Goal: Information Seeking & Learning: Learn about a topic

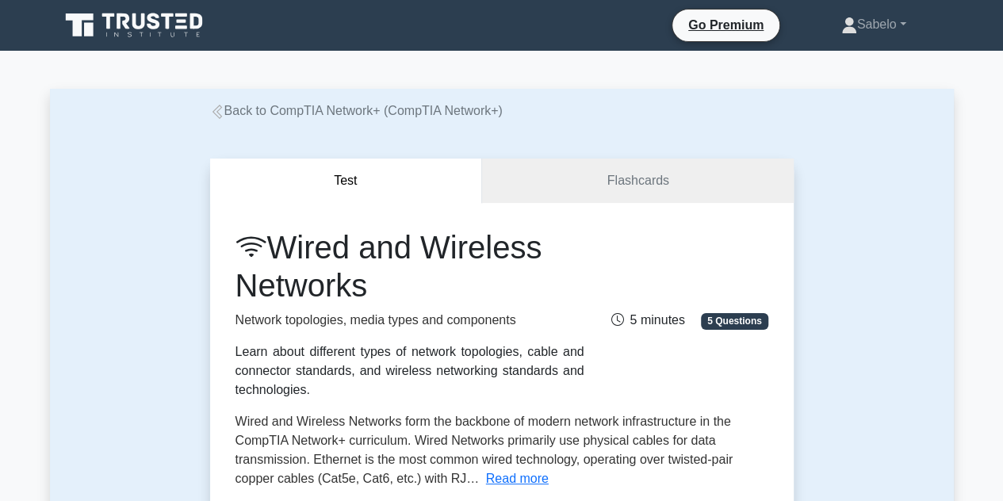
click at [230, 112] on link "Back to CompTIA Network+ (CompTIA Network+)" at bounding box center [356, 110] width 293 height 13
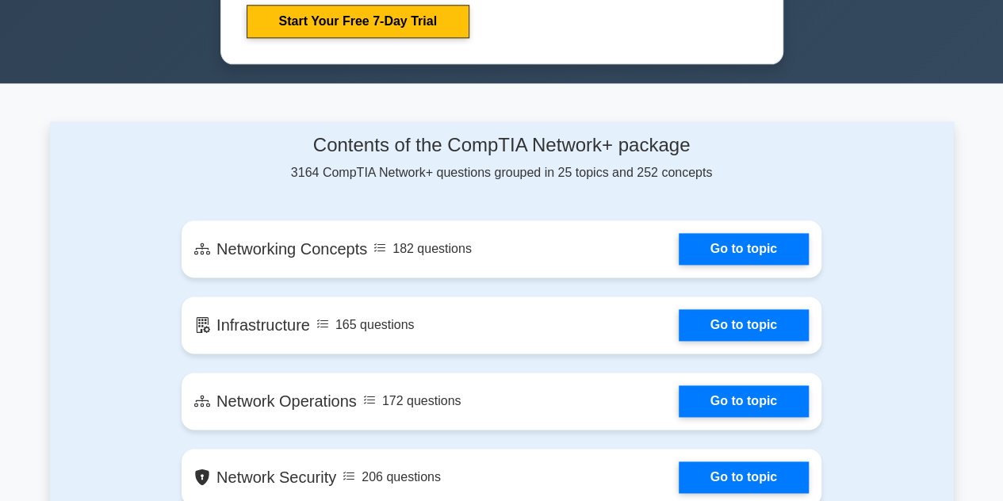
scroll to position [903, 0]
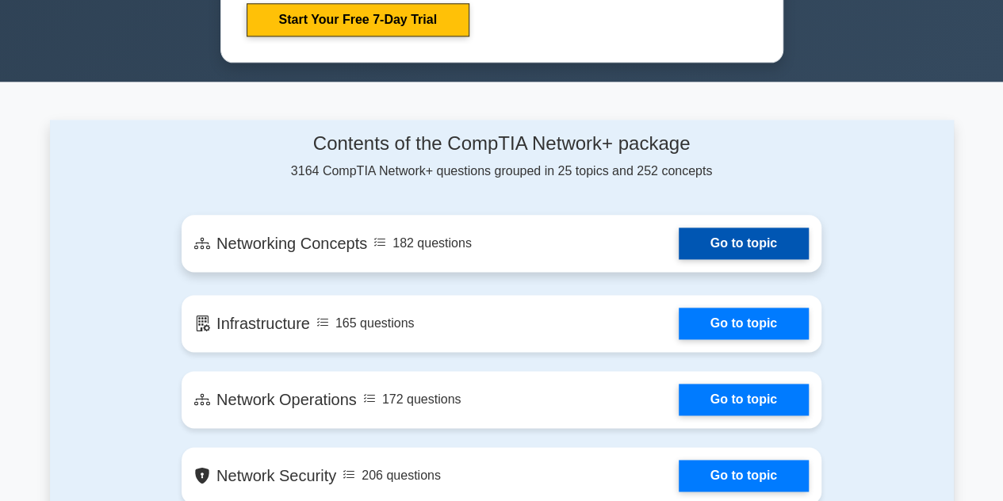
click at [746, 235] on link "Go to topic" at bounding box center [744, 244] width 130 height 32
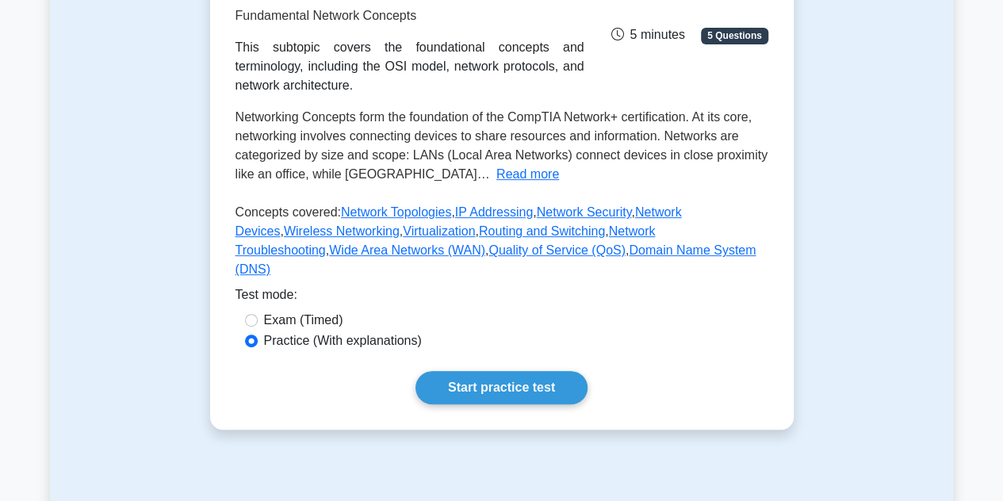
scroll to position [263, 0]
click at [496, 183] on button "Read more" at bounding box center [527, 173] width 63 height 19
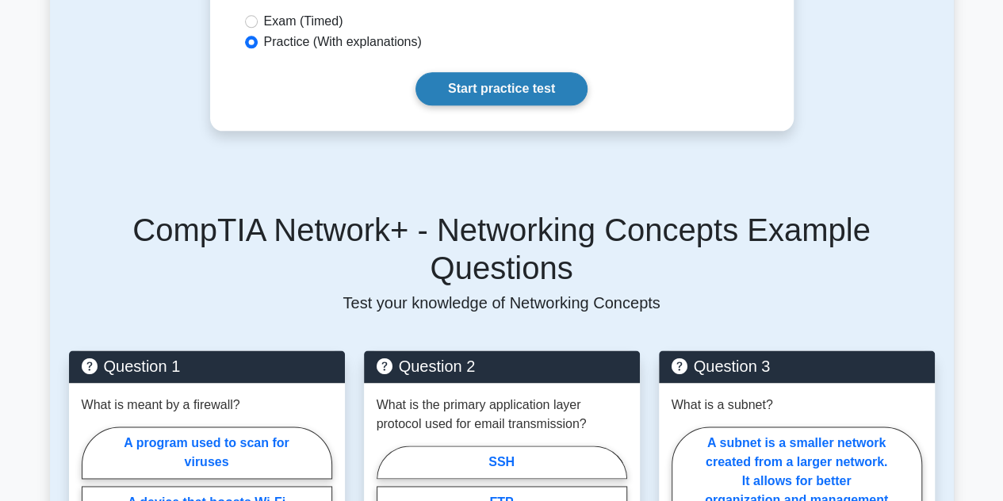
scroll to position [903, 0]
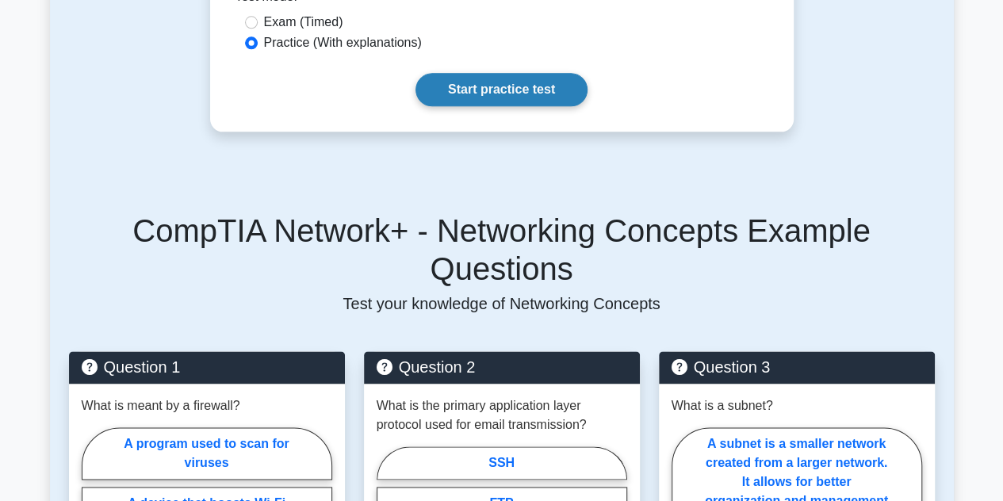
click at [503, 106] on link "Start practice test" at bounding box center [501, 89] width 172 height 33
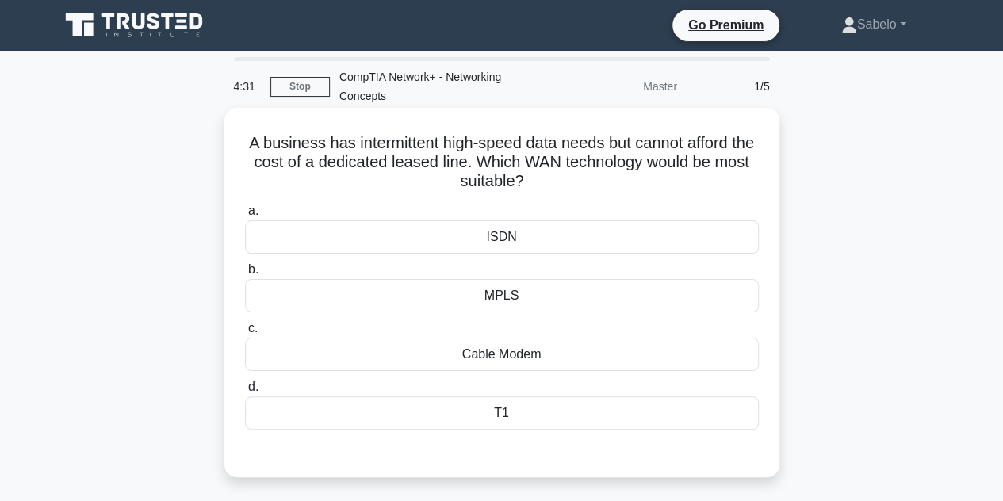
click at [484, 227] on div "ISDN" at bounding box center [502, 236] width 514 height 33
click at [245, 216] on input "a. ISDN" at bounding box center [245, 211] width 0 height 10
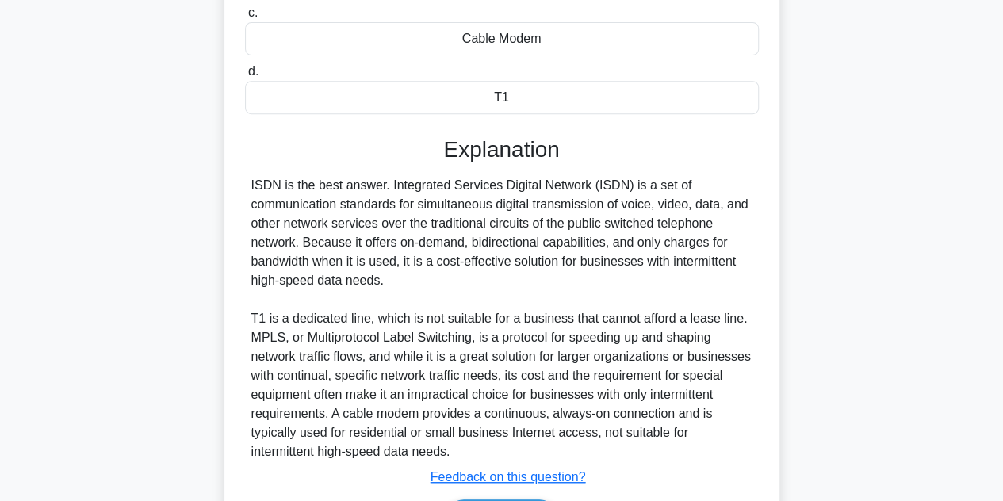
scroll to position [417, 0]
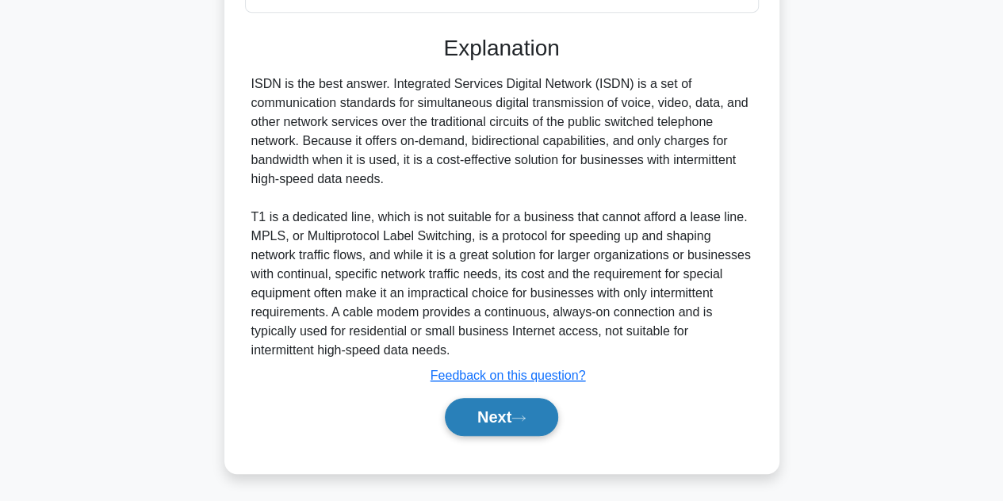
click at [522, 419] on icon at bounding box center [518, 418] width 14 height 9
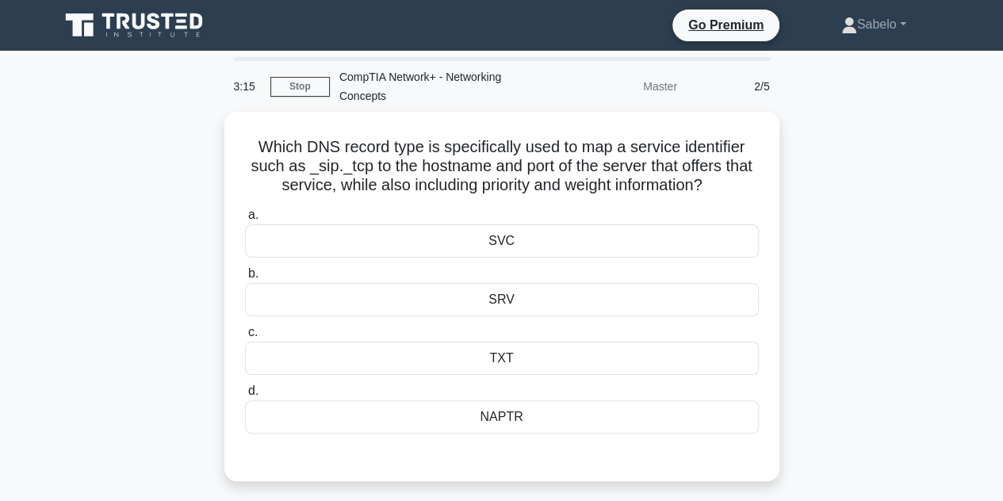
scroll to position [88, 0]
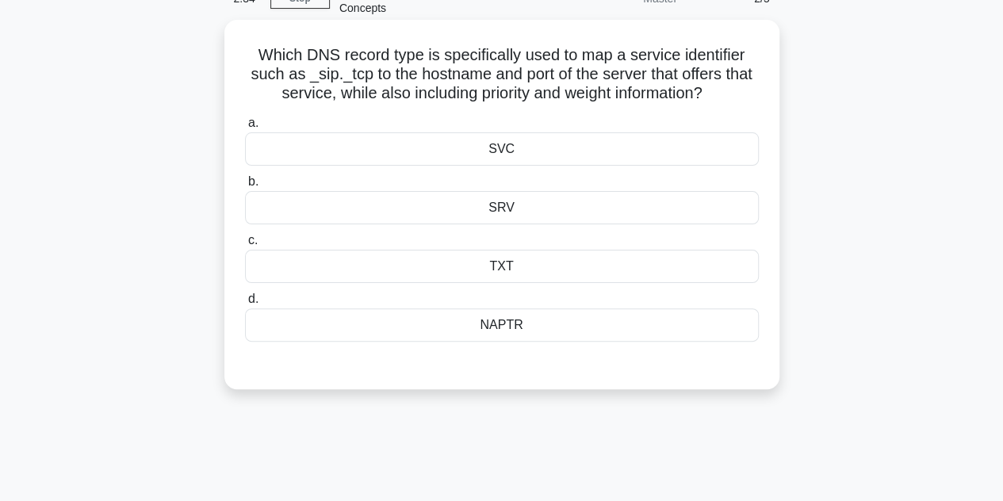
click at [534, 331] on div "NAPTR" at bounding box center [502, 324] width 514 height 33
click at [245, 304] on input "d. NAPTR" at bounding box center [245, 299] width 0 height 10
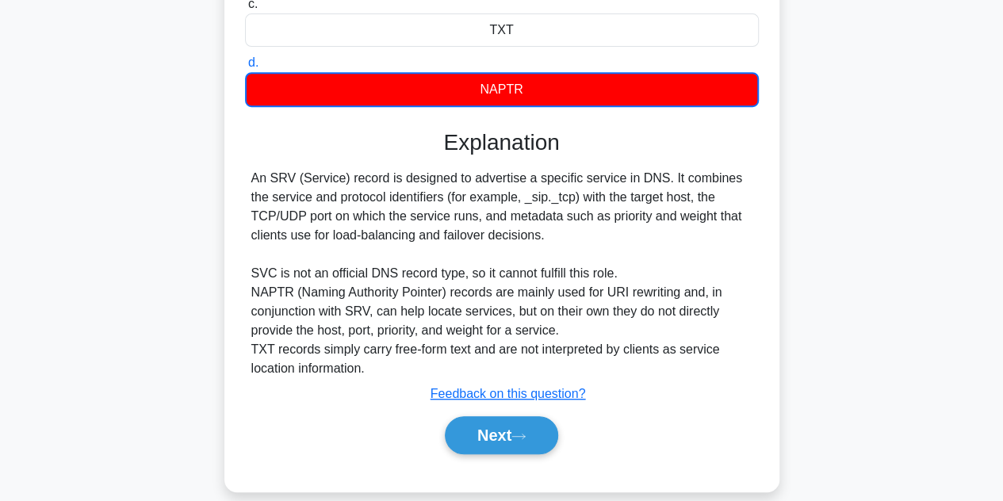
scroll to position [326, 0]
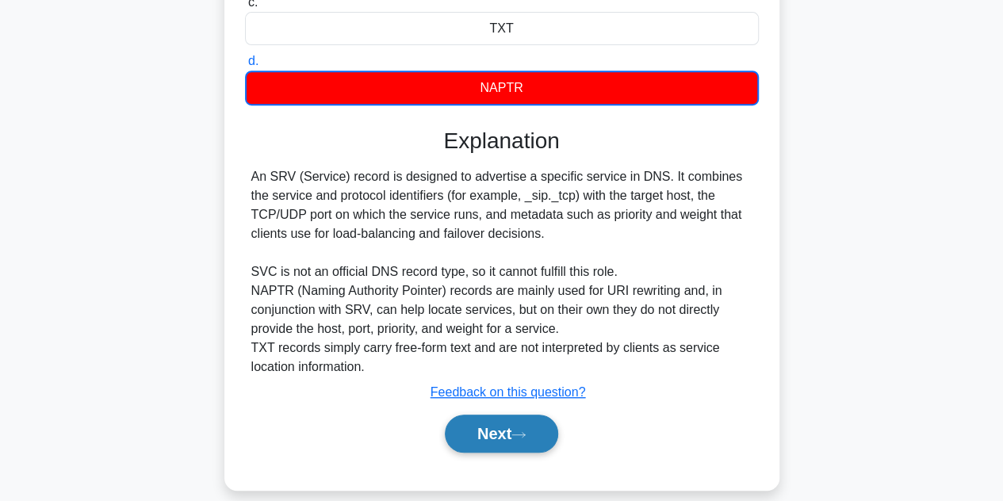
click at [506, 434] on button "Next" at bounding box center [501, 434] width 113 height 38
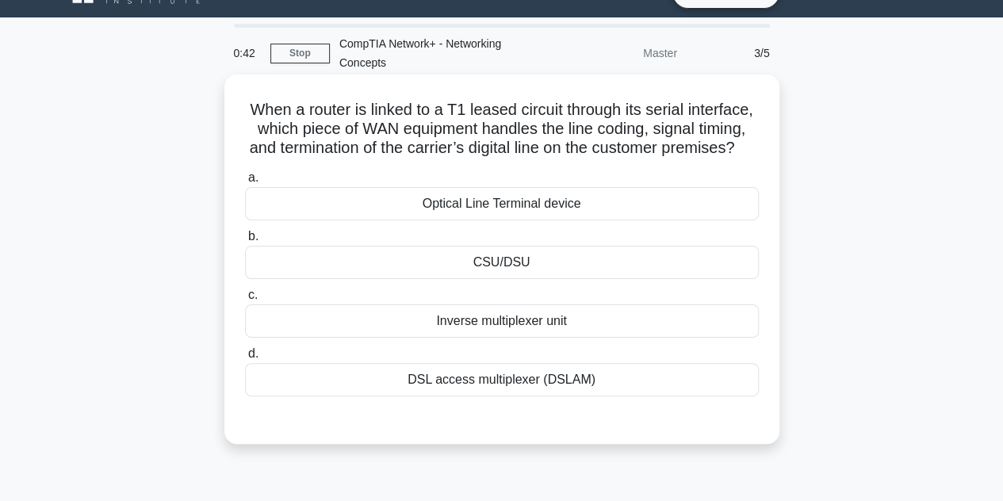
scroll to position [33, 0]
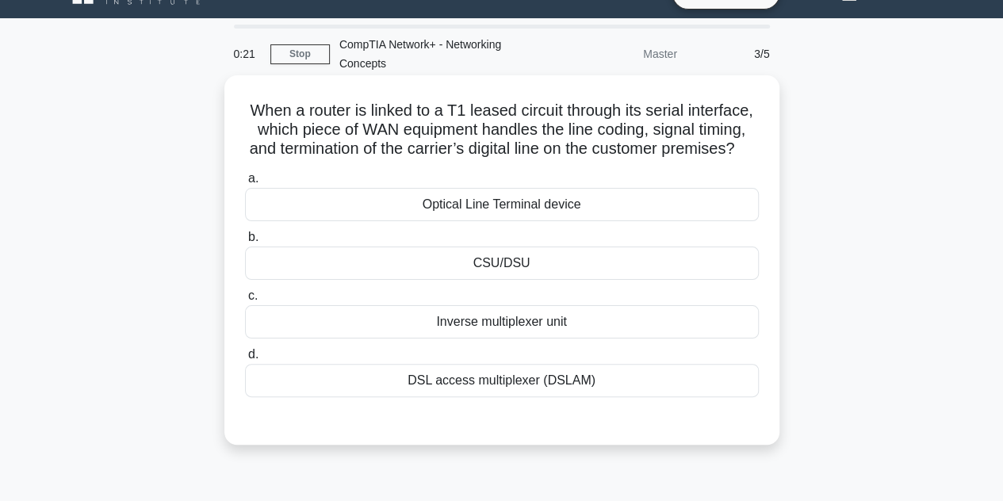
click at [537, 397] on div "DSL access multiplexer (DSLAM)" at bounding box center [502, 380] width 514 height 33
click at [245, 360] on input "d. DSL access multiplexer (DSLAM)" at bounding box center [245, 355] width 0 height 10
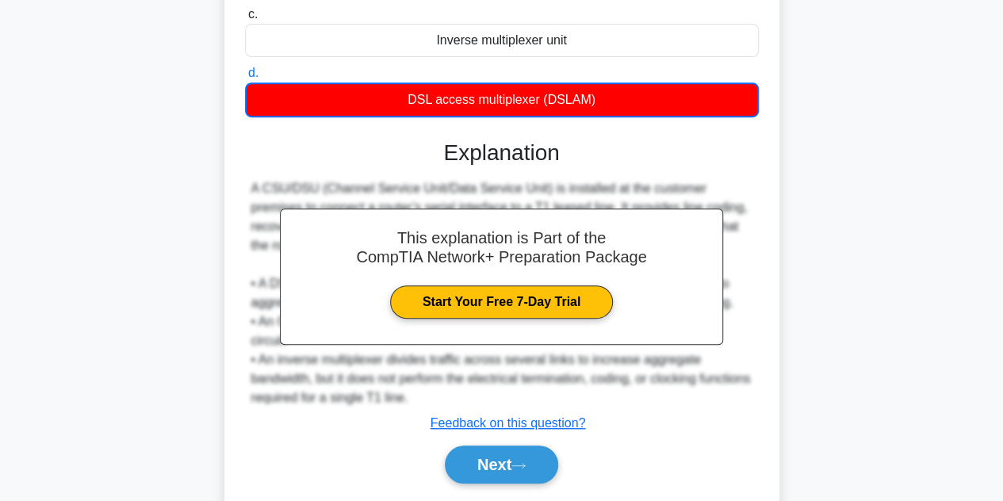
scroll to position [381, 0]
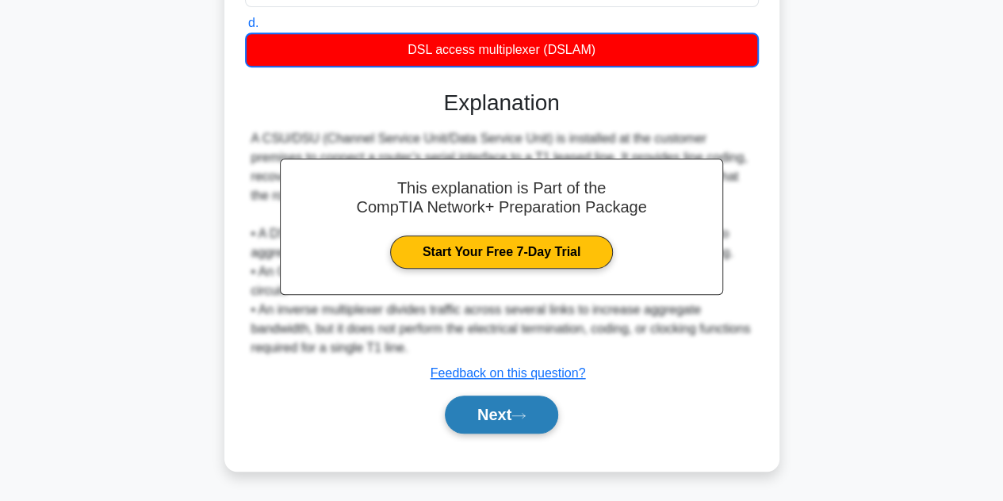
click at [526, 416] on icon at bounding box center [518, 415] width 14 height 9
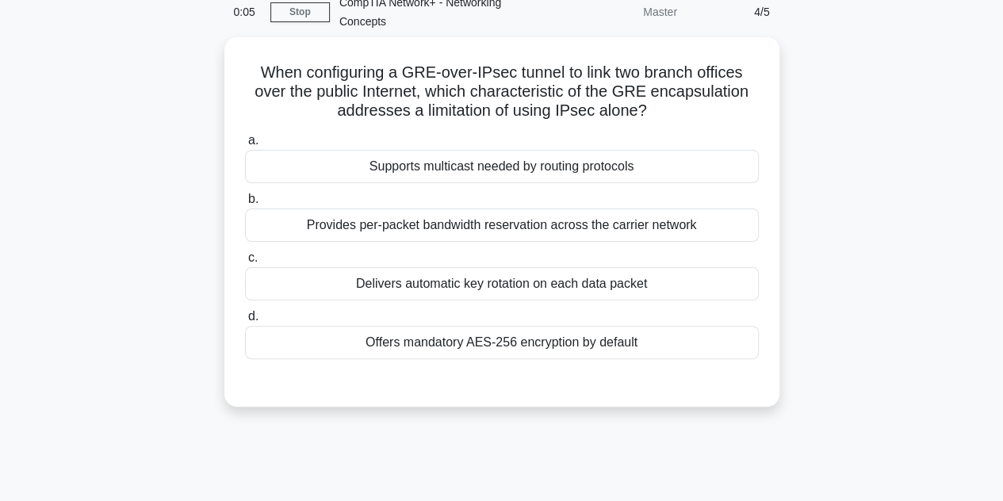
scroll to position [6, 0]
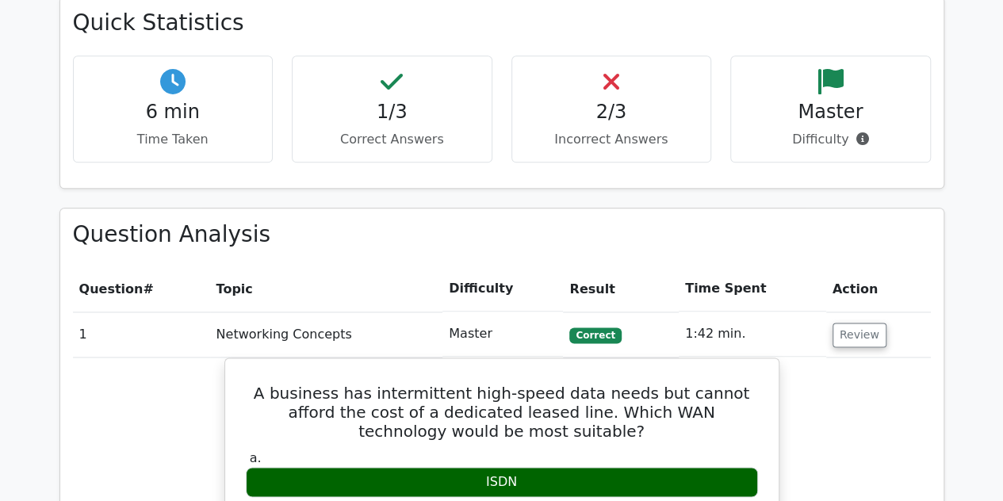
scroll to position [865, 0]
